Goal: Contribute content

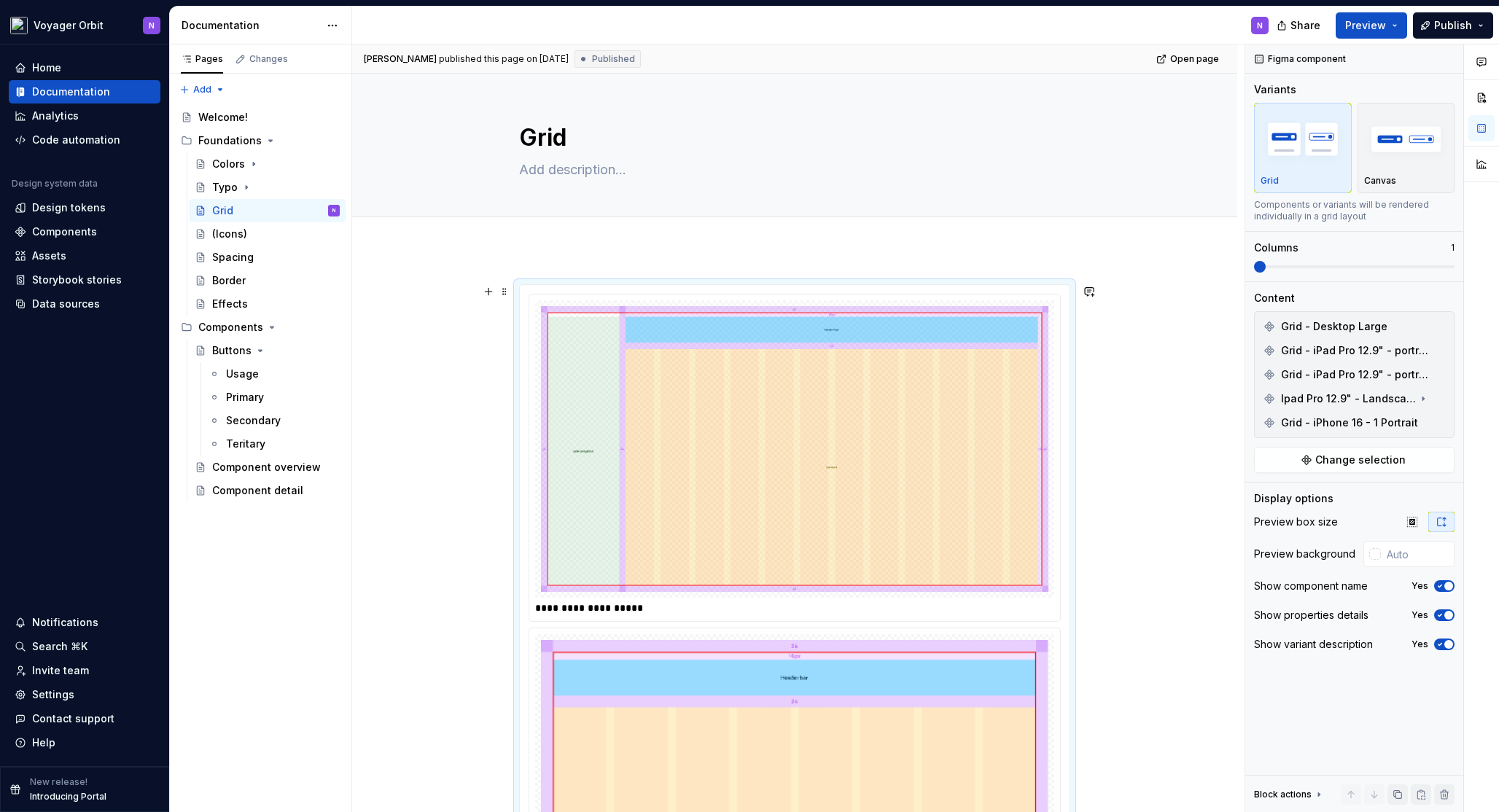
click at [306, 211] on button "Page tree" at bounding box center [309, 210] width 21 height 21
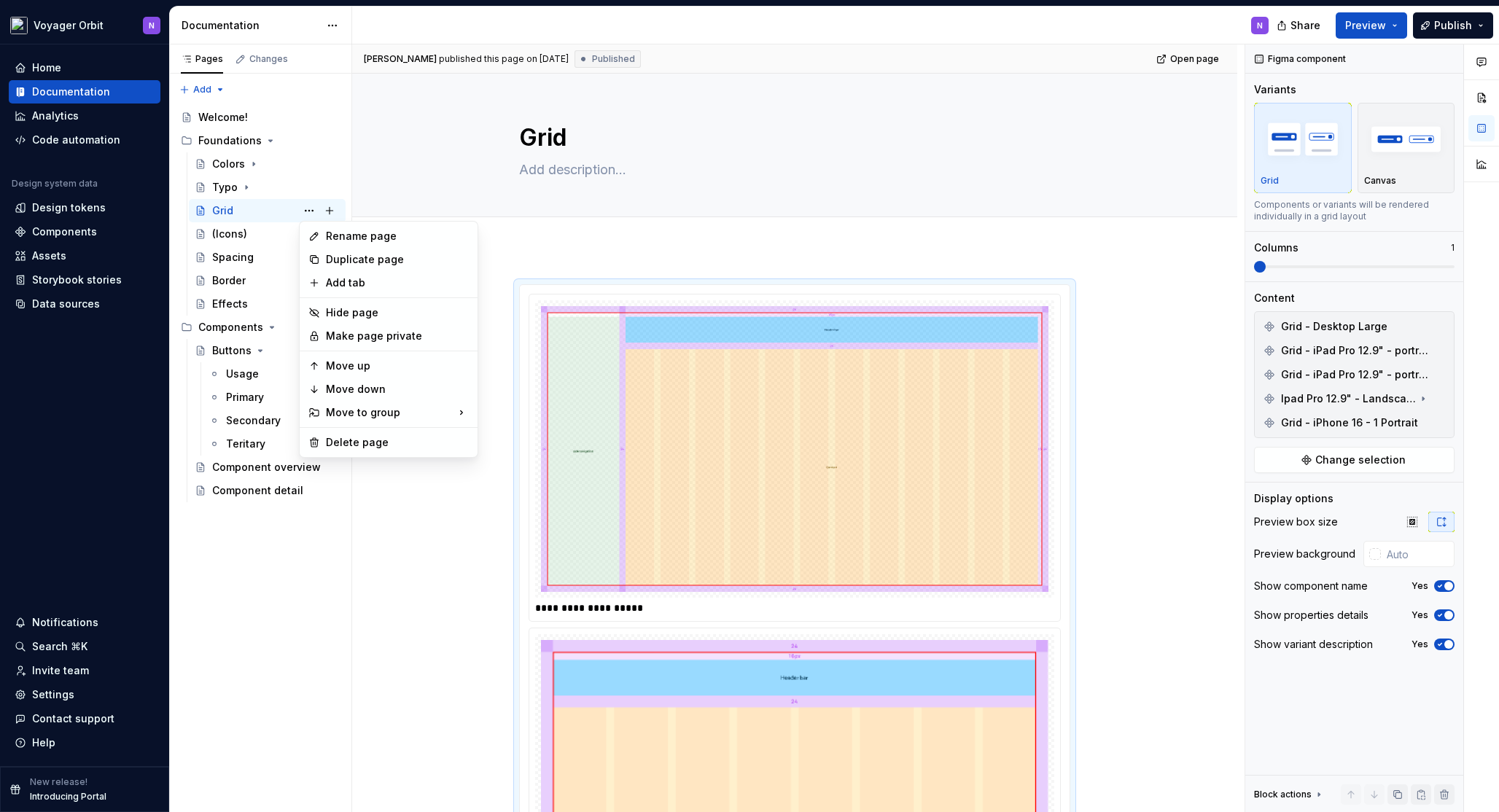
click at [487, 336] on html "**********" at bounding box center [749, 406] width 1499 height 812
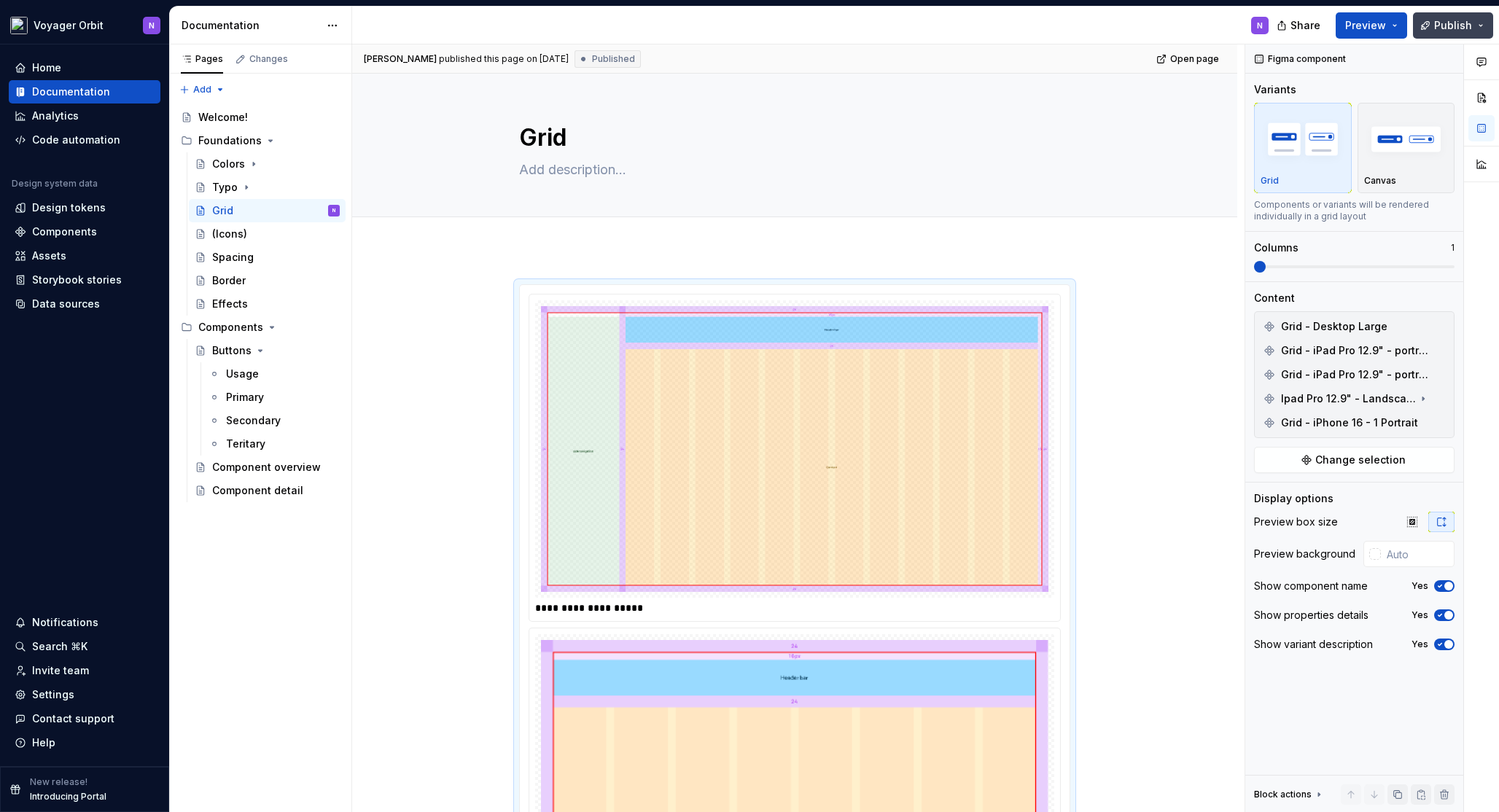
click at [1435, 25] on button "Publish" at bounding box center [1452, 26] width 80 height 26
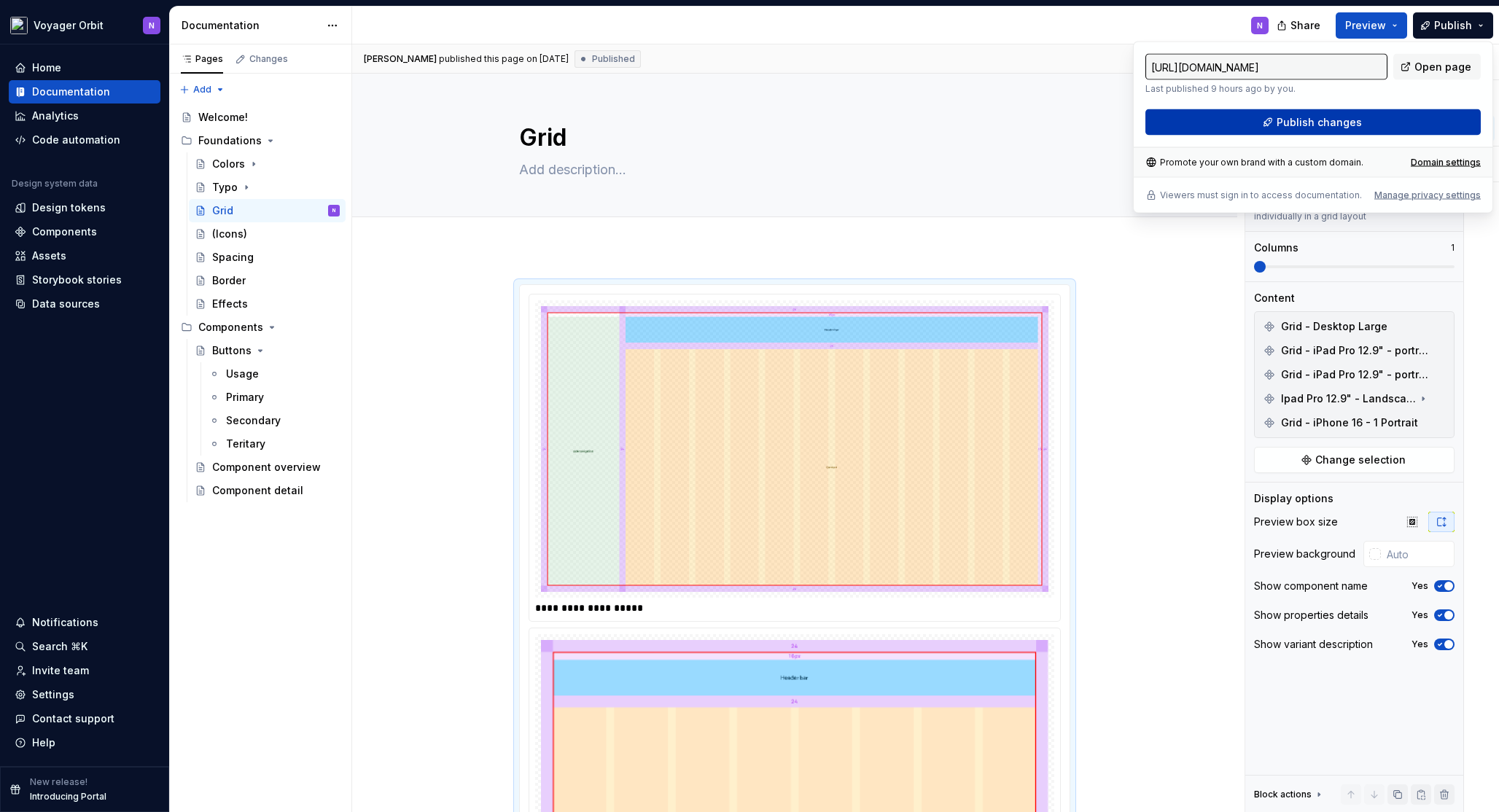
click at [1385, 115] on button "Publish changes" at bounding box center [1313, 122] width 336 height 26
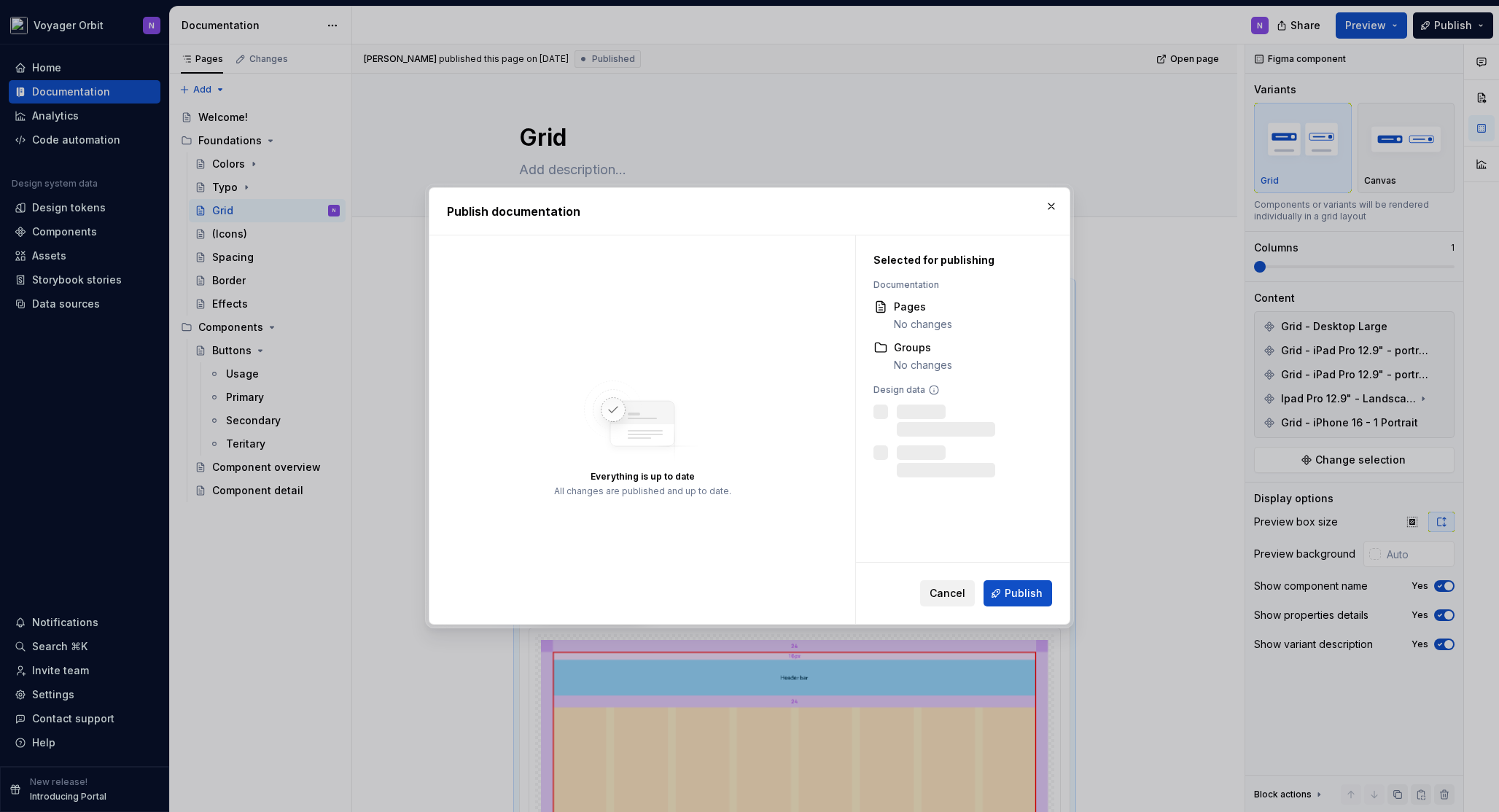
click at [938, 593] on span "Cancel" at bounding box center [947, 593] width 36 height 15
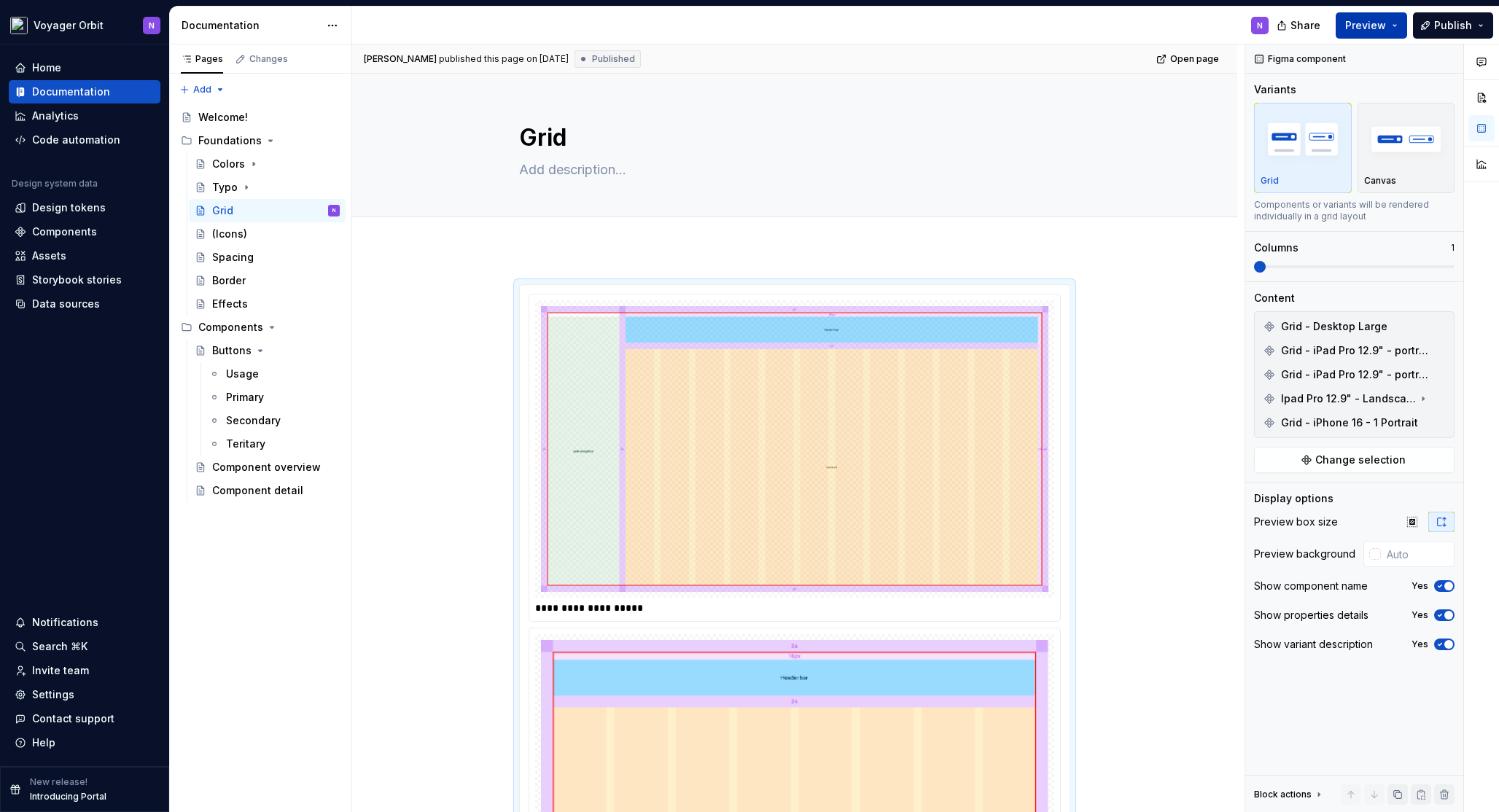
click at [1386, 25] on span "Preview" at bounding box center [1365, 25] width 41 height 15
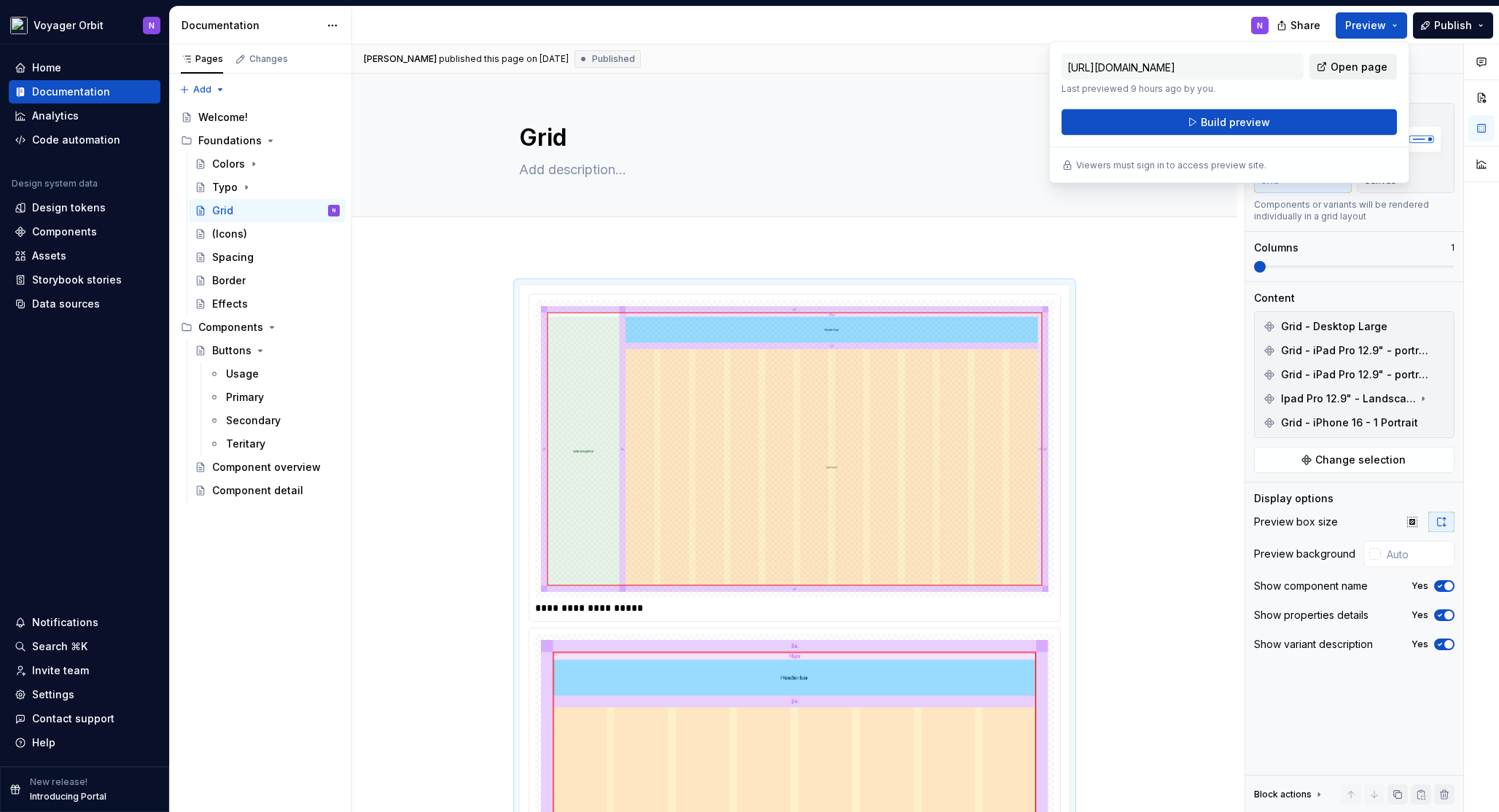
click at [1348, 65] on span "Open page" at bounding box center [1358, 66] width 56 height 15
click at [977, 456] on img at bounding box center [795, 449] width 507 height 285
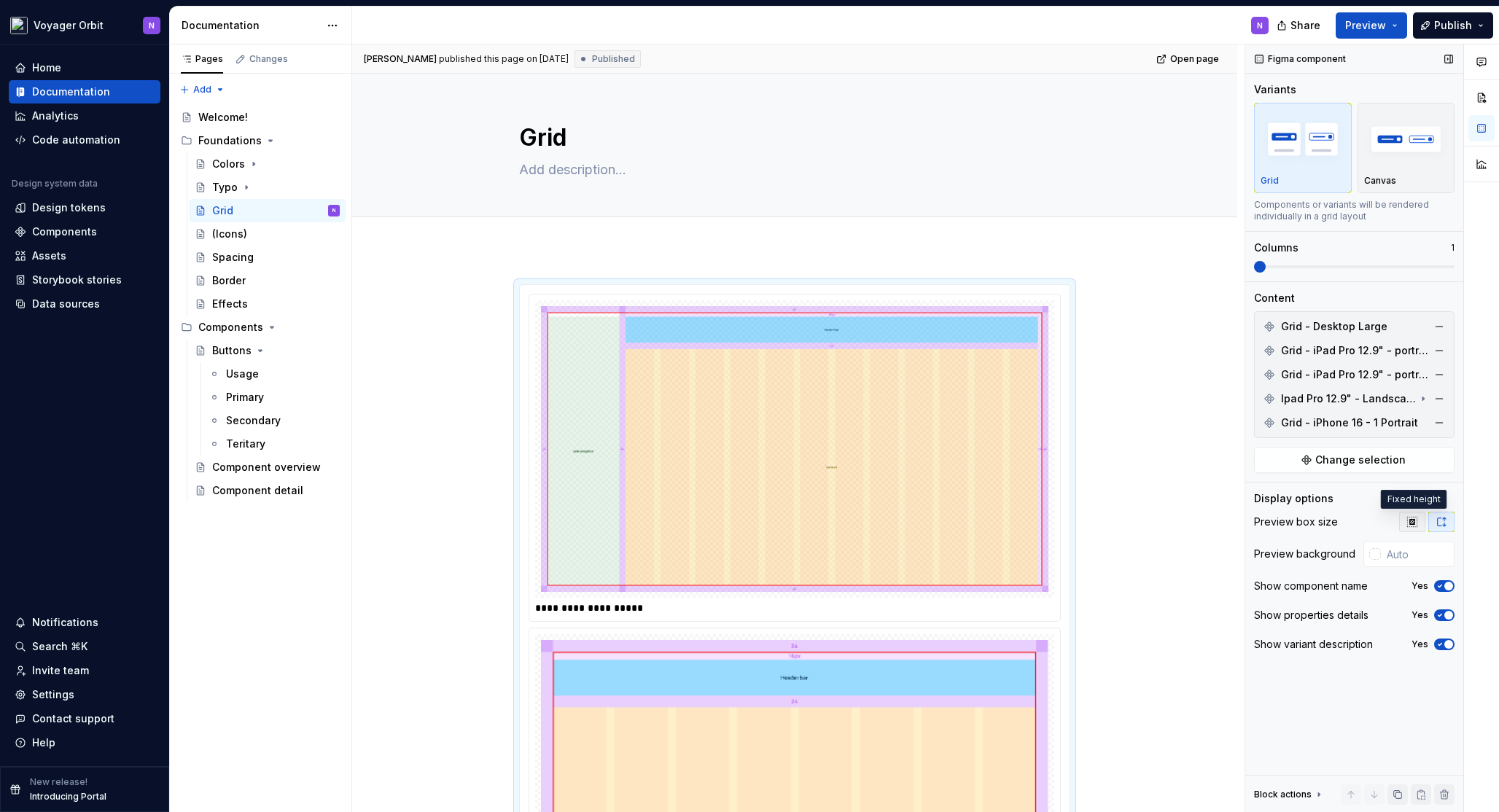
click at [1414, 526] on icon "button" at bounding box center [1413, 522] width 12 height 12
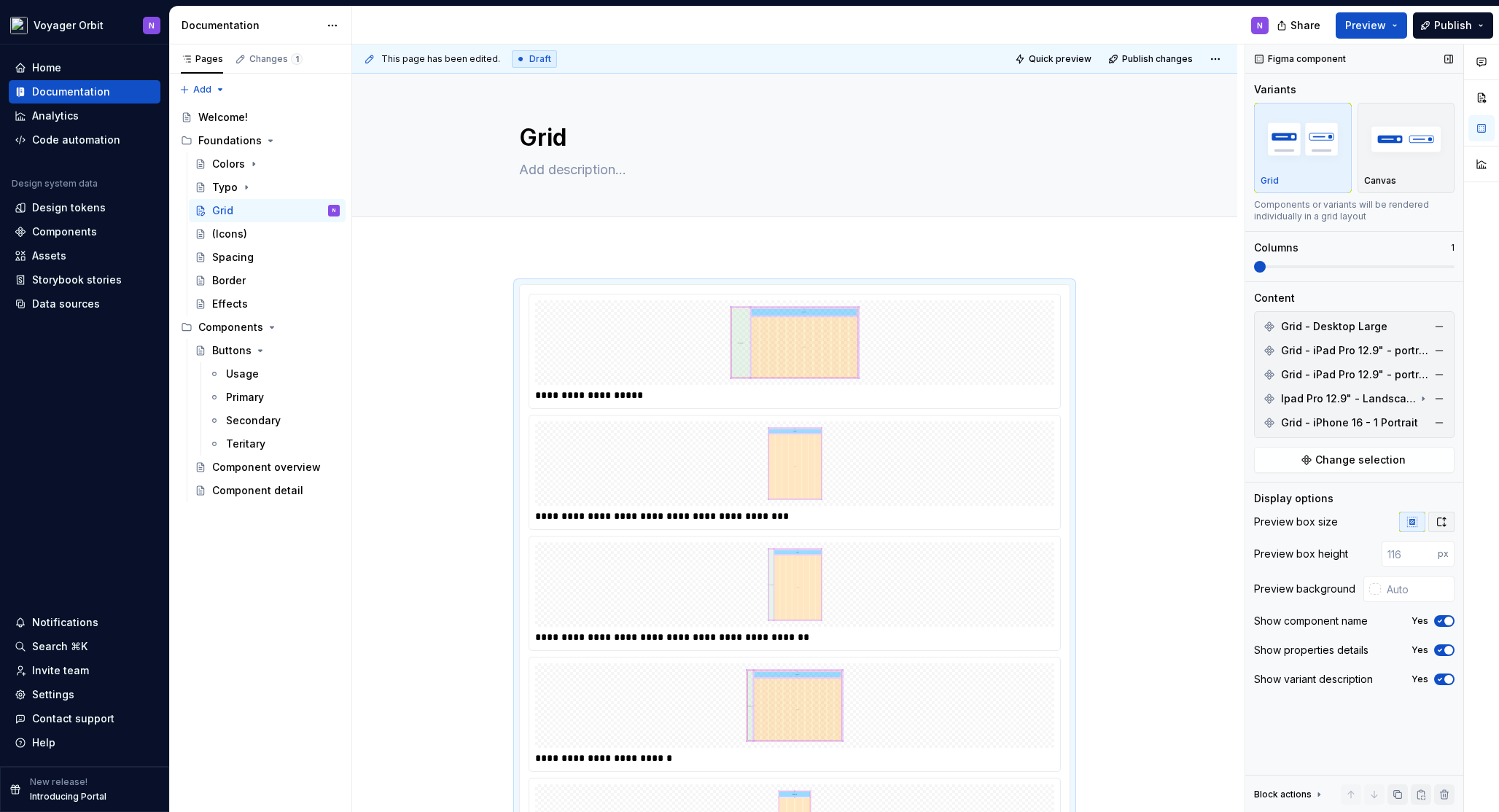
click at [1438, 519] on icon "button" at bounding box center [1442, 522] width 12 height 12
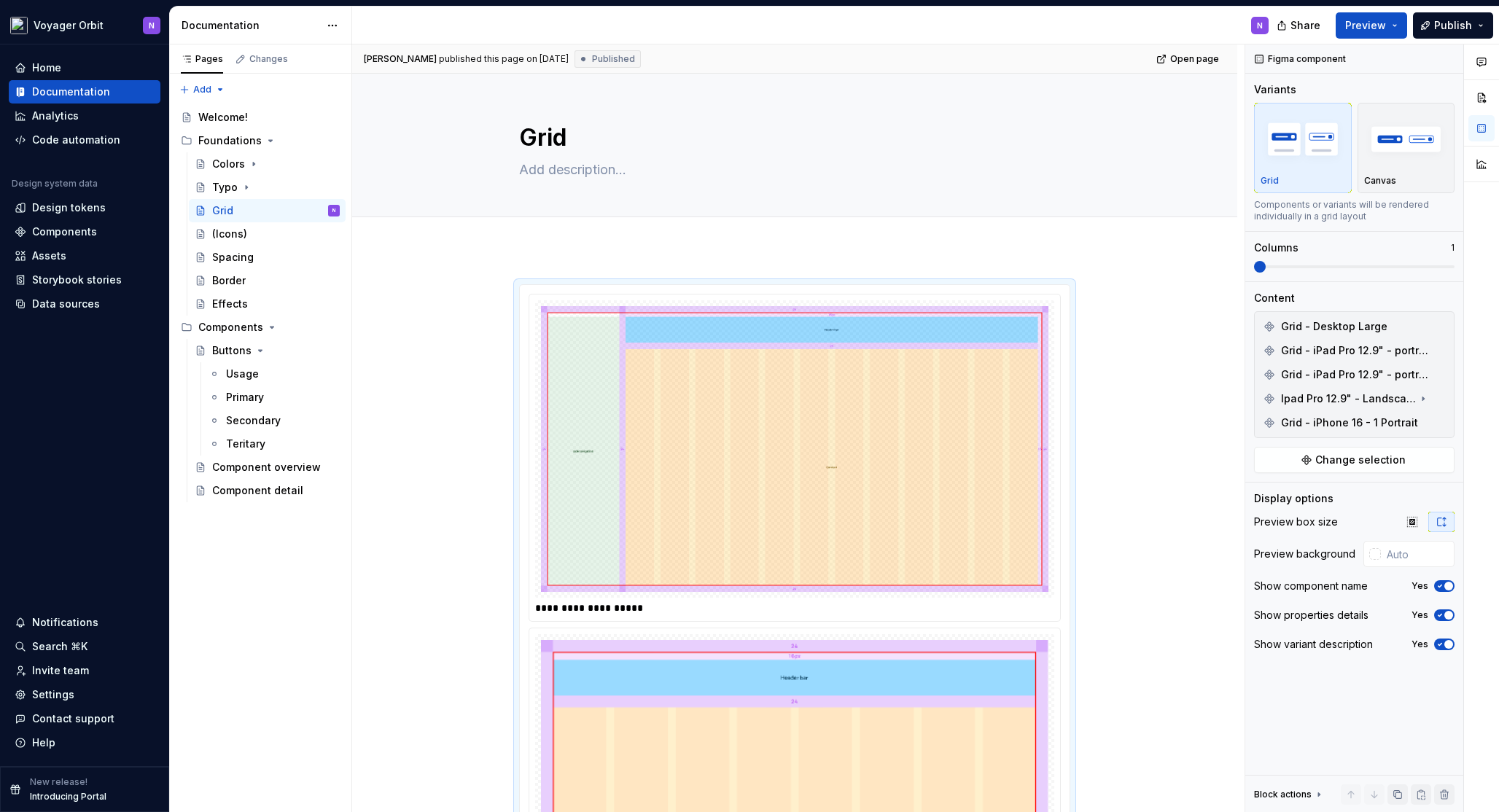
type textarea "*"
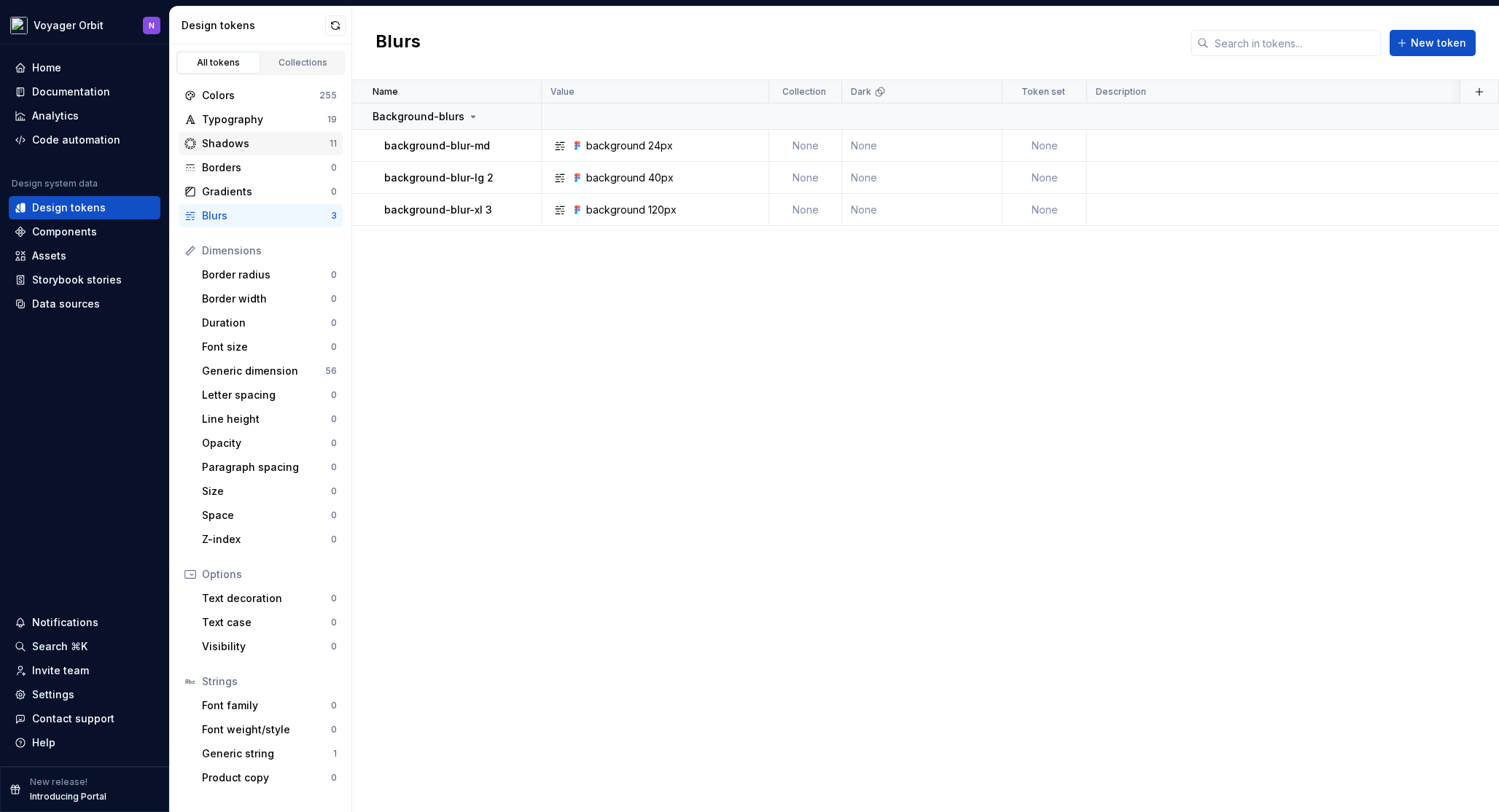
click at [261, 148] on div "Shadows" at bounding box center [266, 144] width 128 height 15
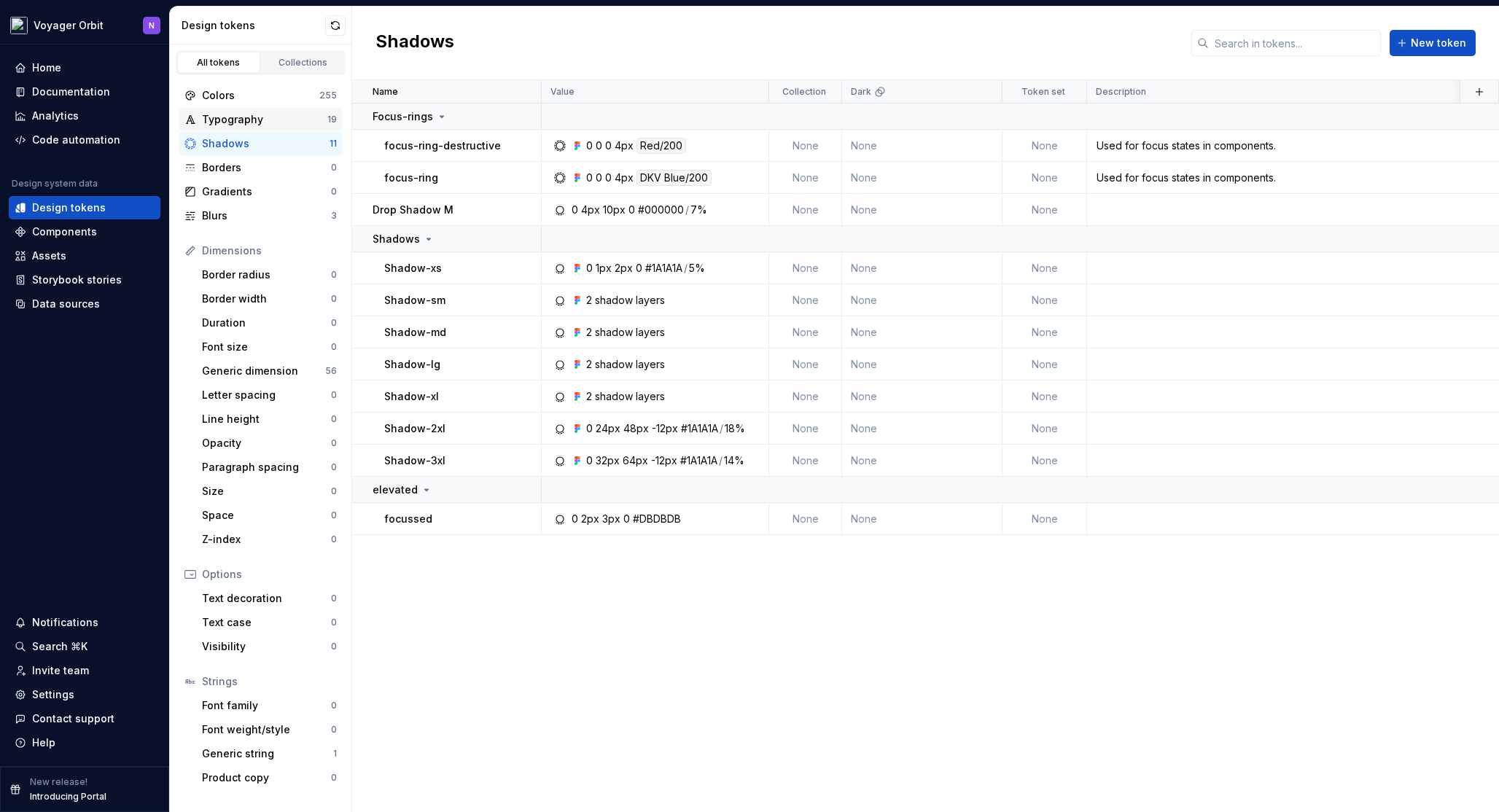
click at [262, 112] on div "Typography" at bounding box center [265, 119] width 126 height 15
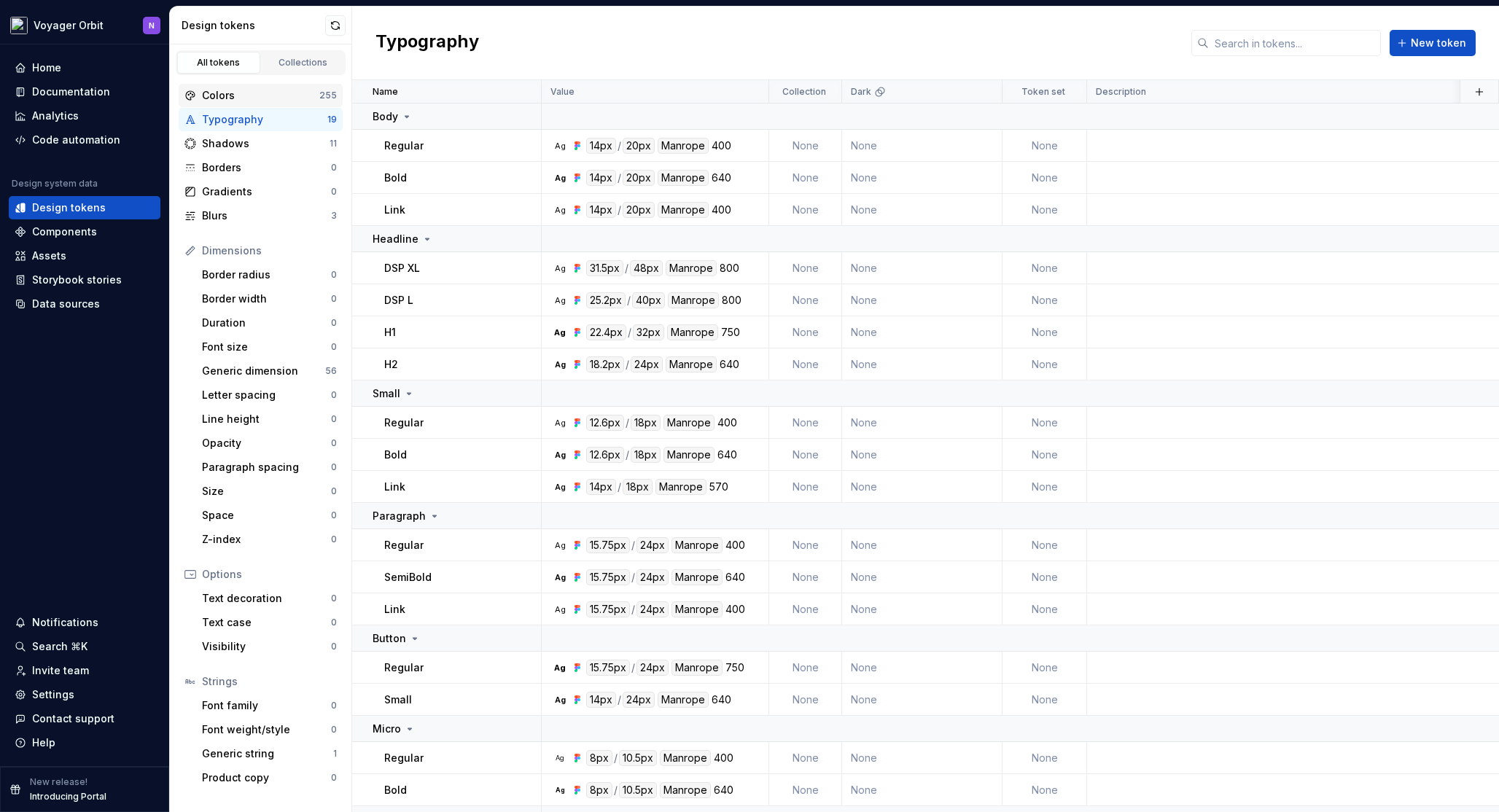
click at [260, 98] on div "Colors" at bounding box center [261, 95] width 117 height 15
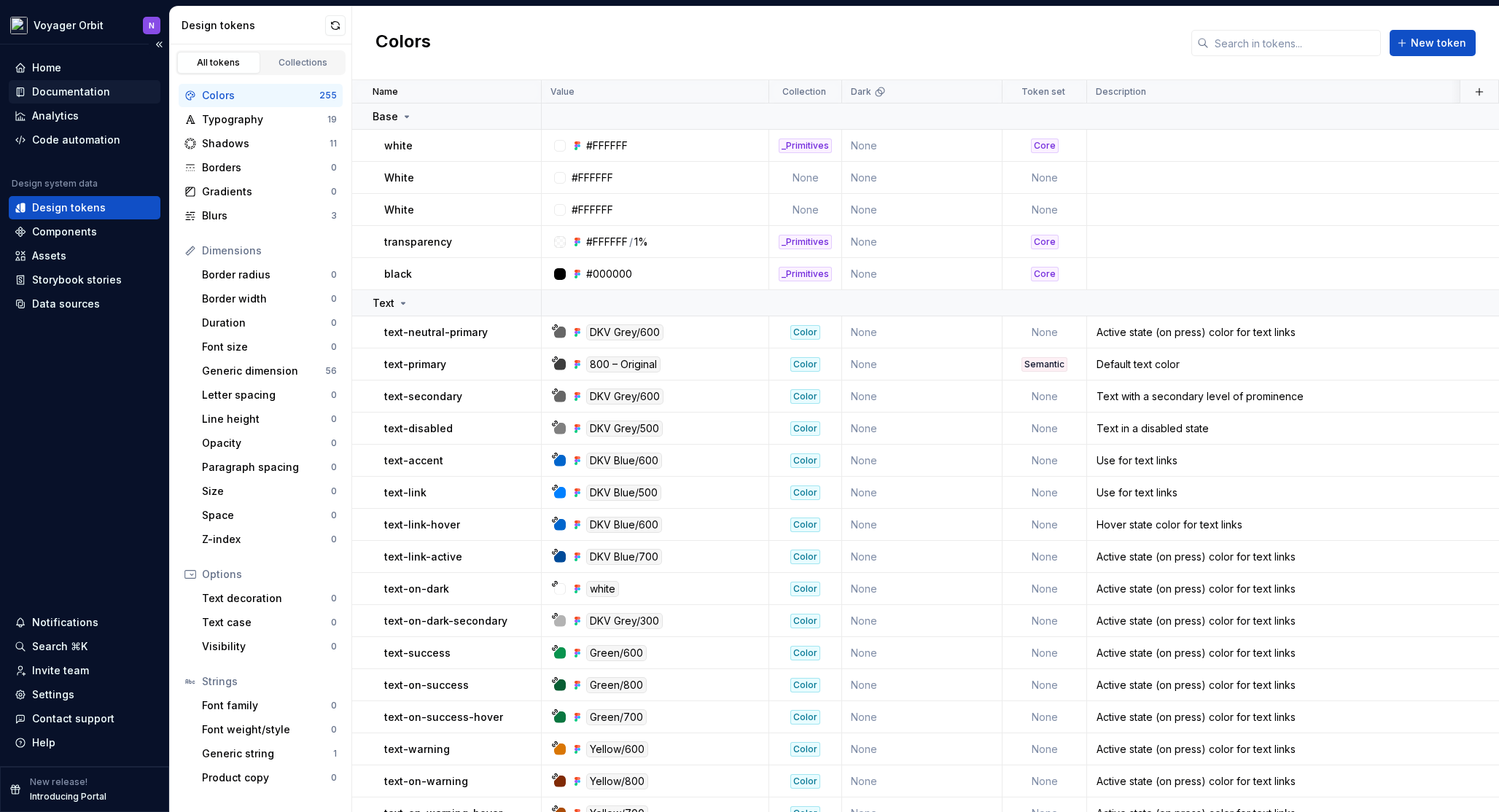
click at [72, 91] on div "Documentation" at bounding box center [70, 91] width 78 height 15
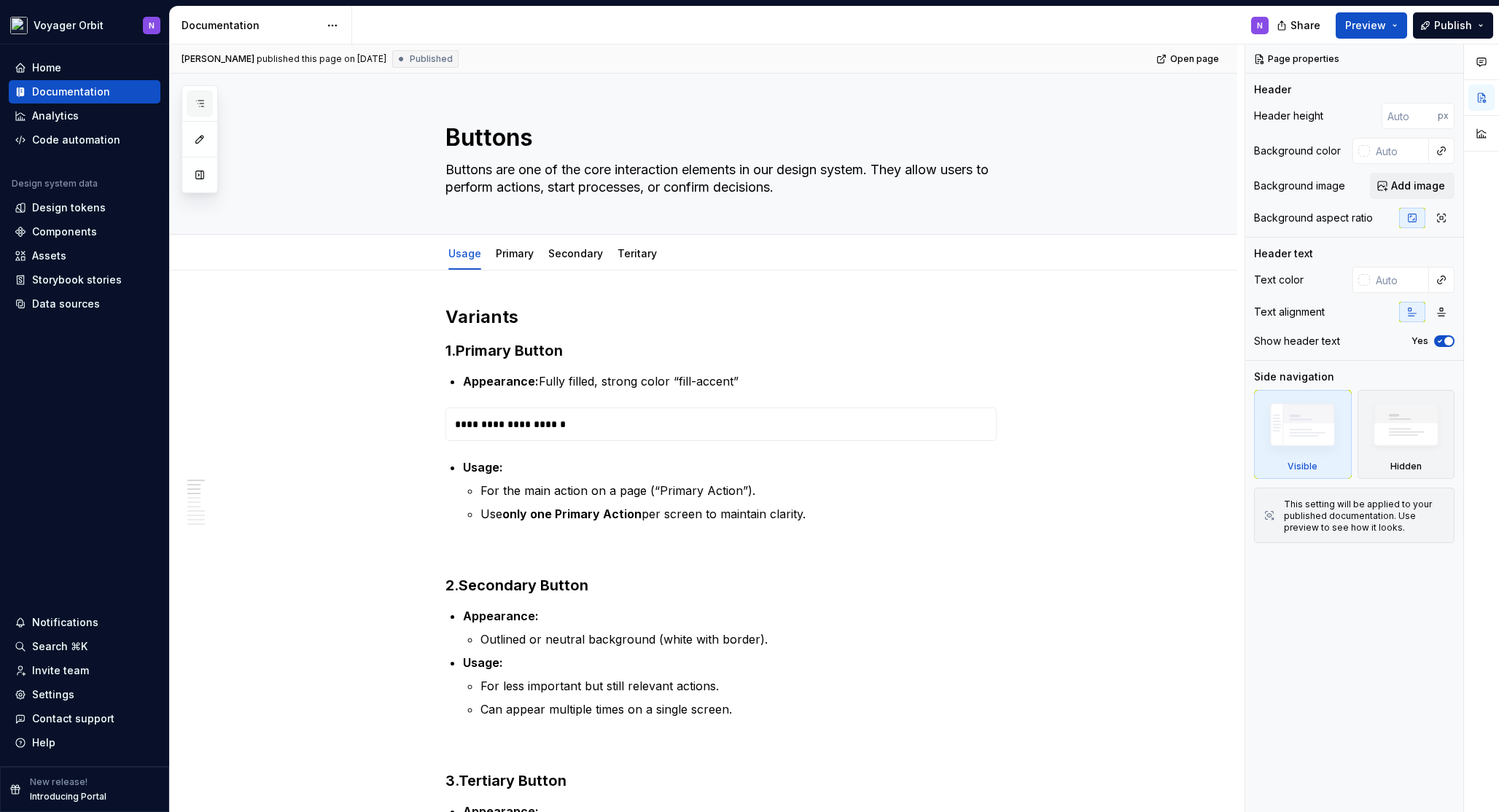
click at [197, 98] on icon "button" at bounding box center [200, 104] width 12 height 12
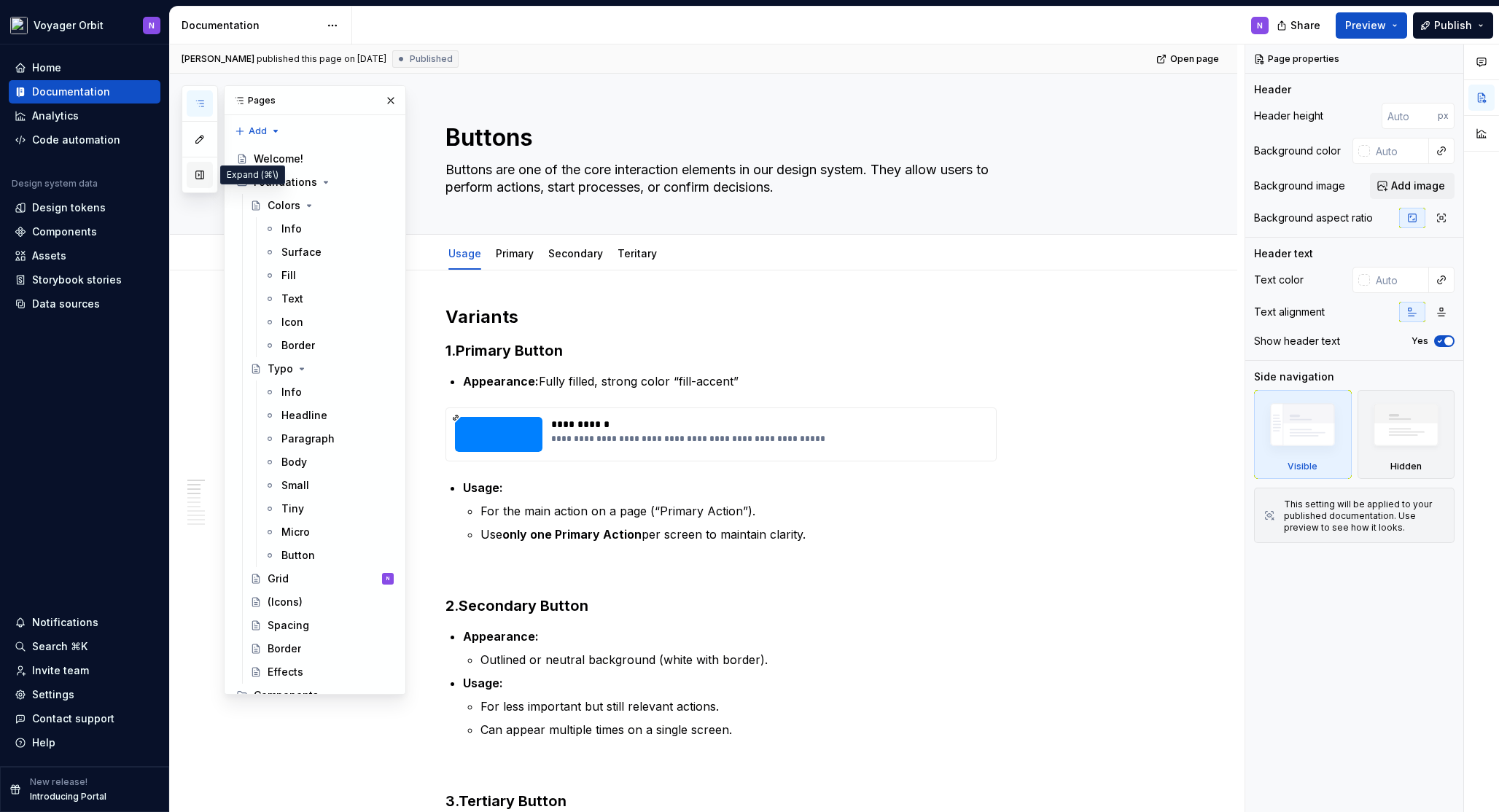
click at [208, 180] on button "button" at bounding box center [199, 174] width 26 height 26
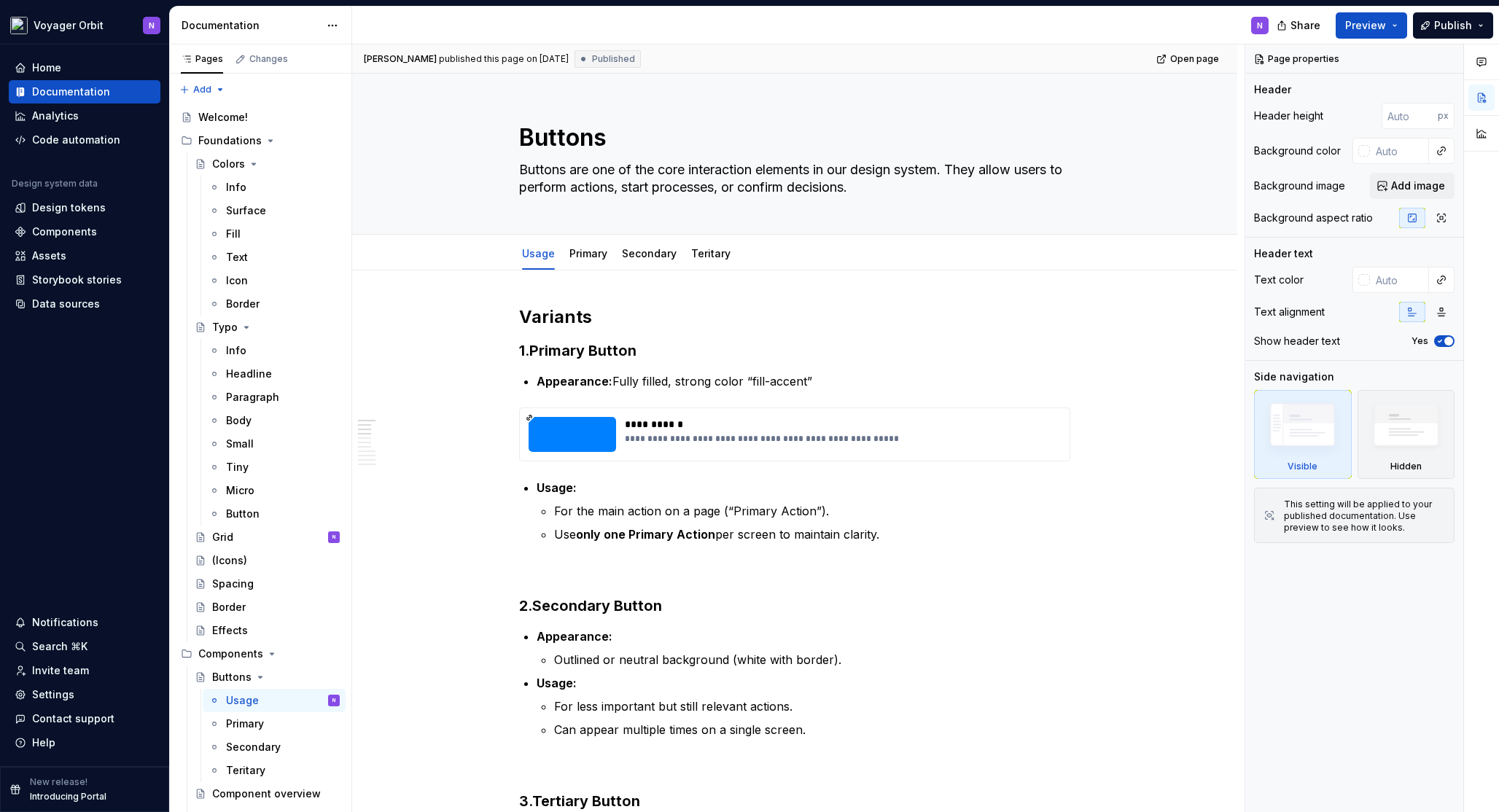
type textarea "*"
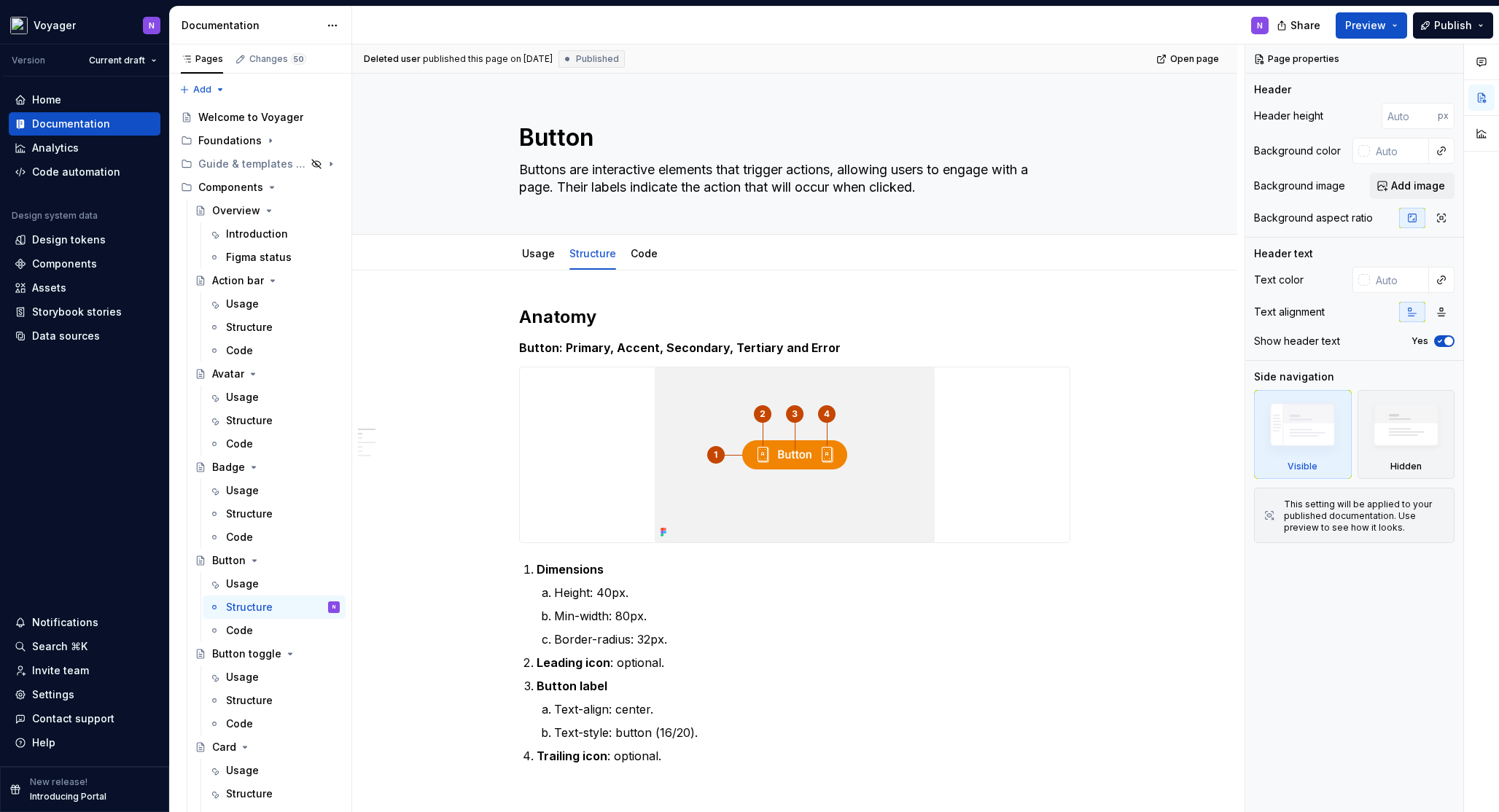
scroll to position [49, 0]
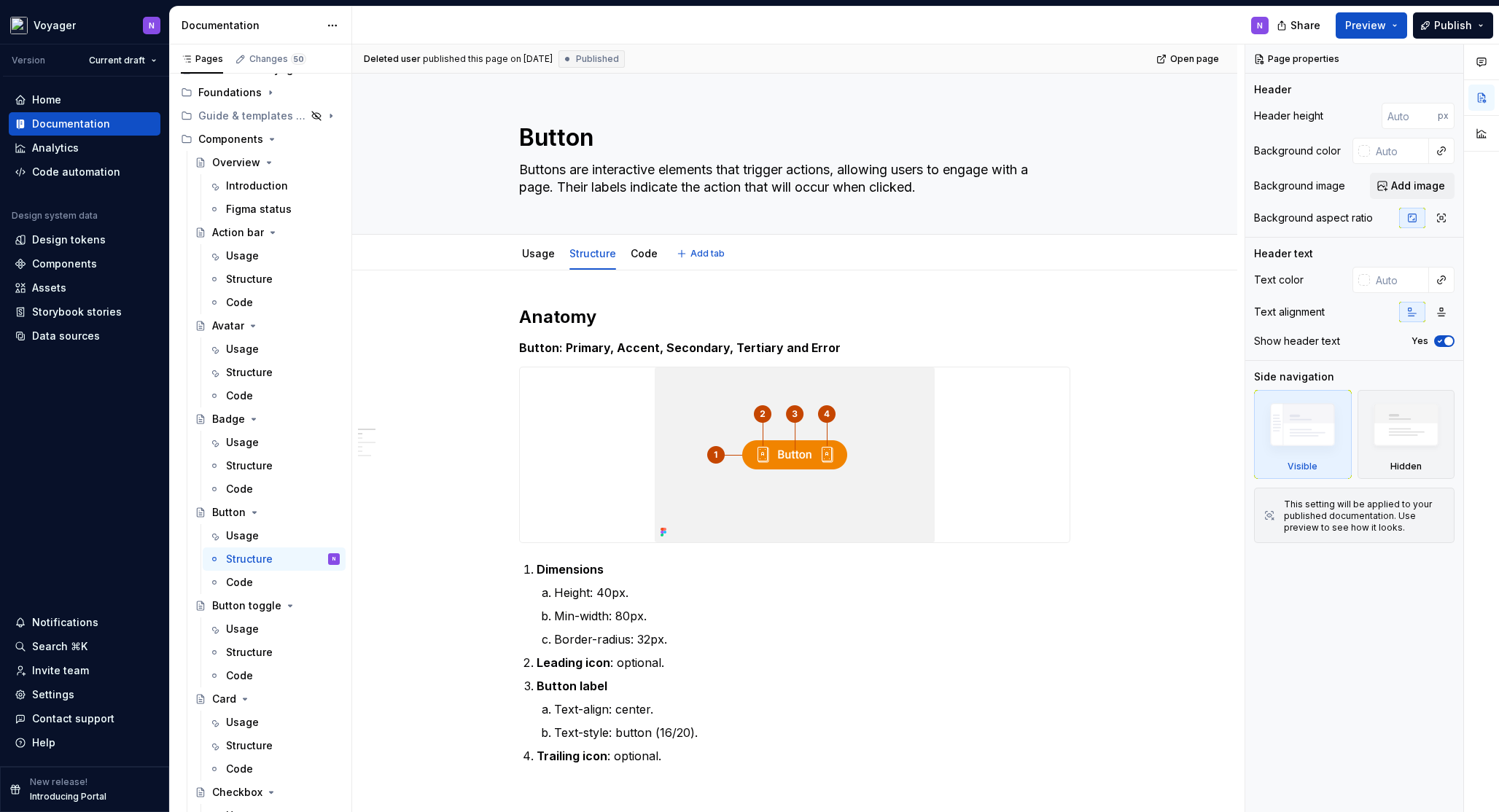
type textarea "*"
